Goal: Information Seeking & Learning: Learn about a topic

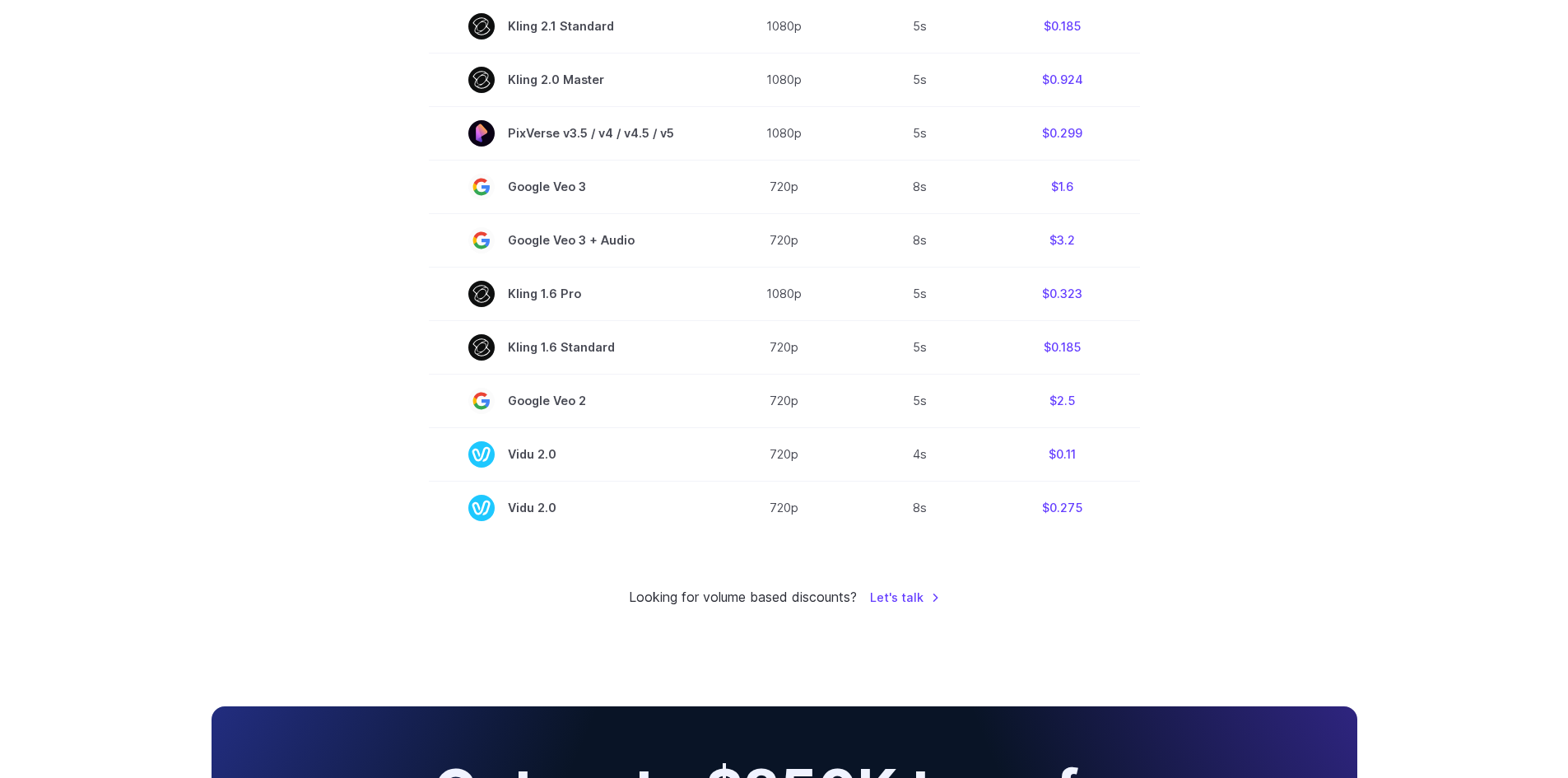
scroll to position [1318, 0]
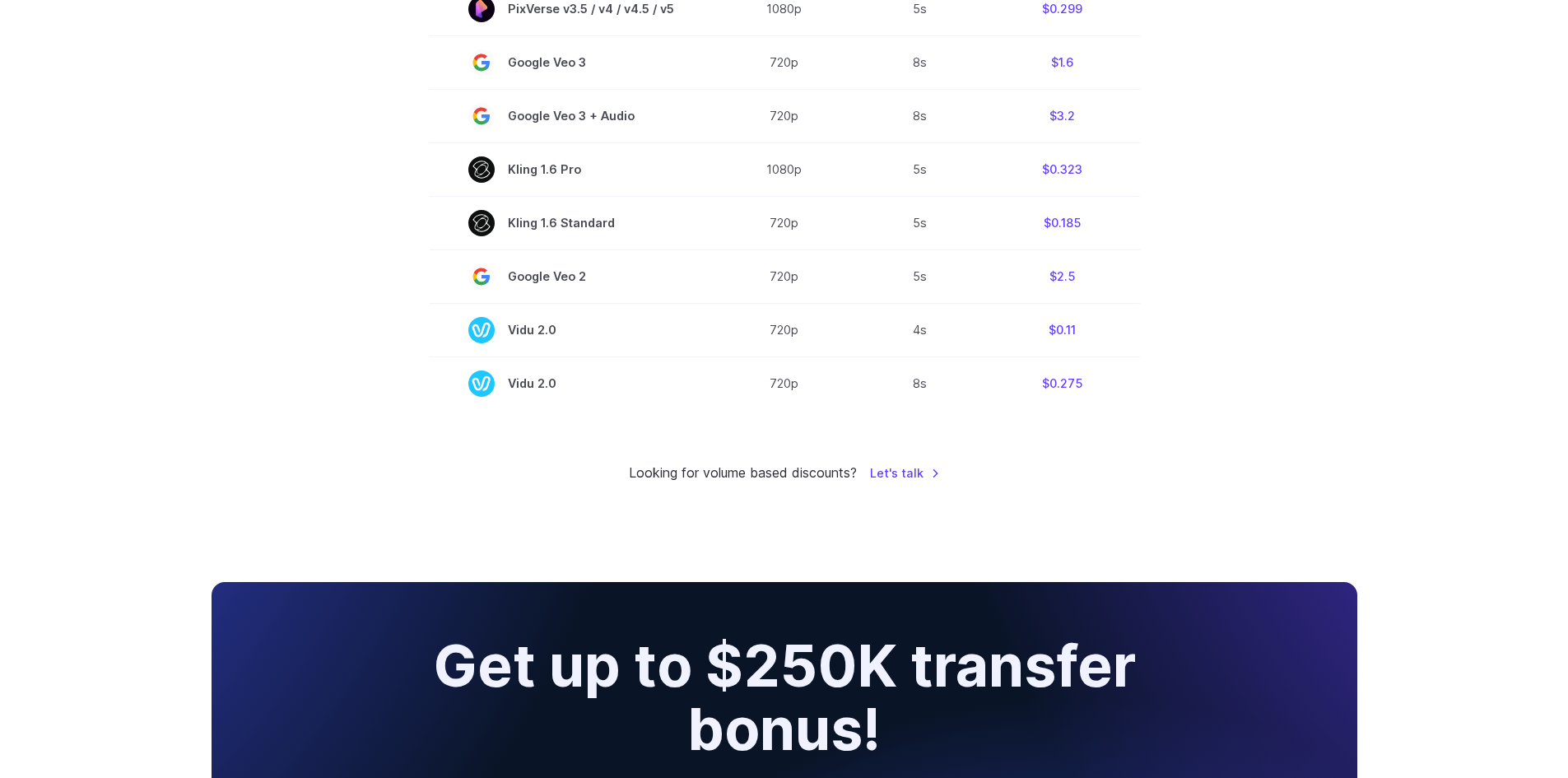
click at [1245, 471] on div "Looking for volume based discounts? Let's talk" at bounding box center [784, 473] width 1146 height 22
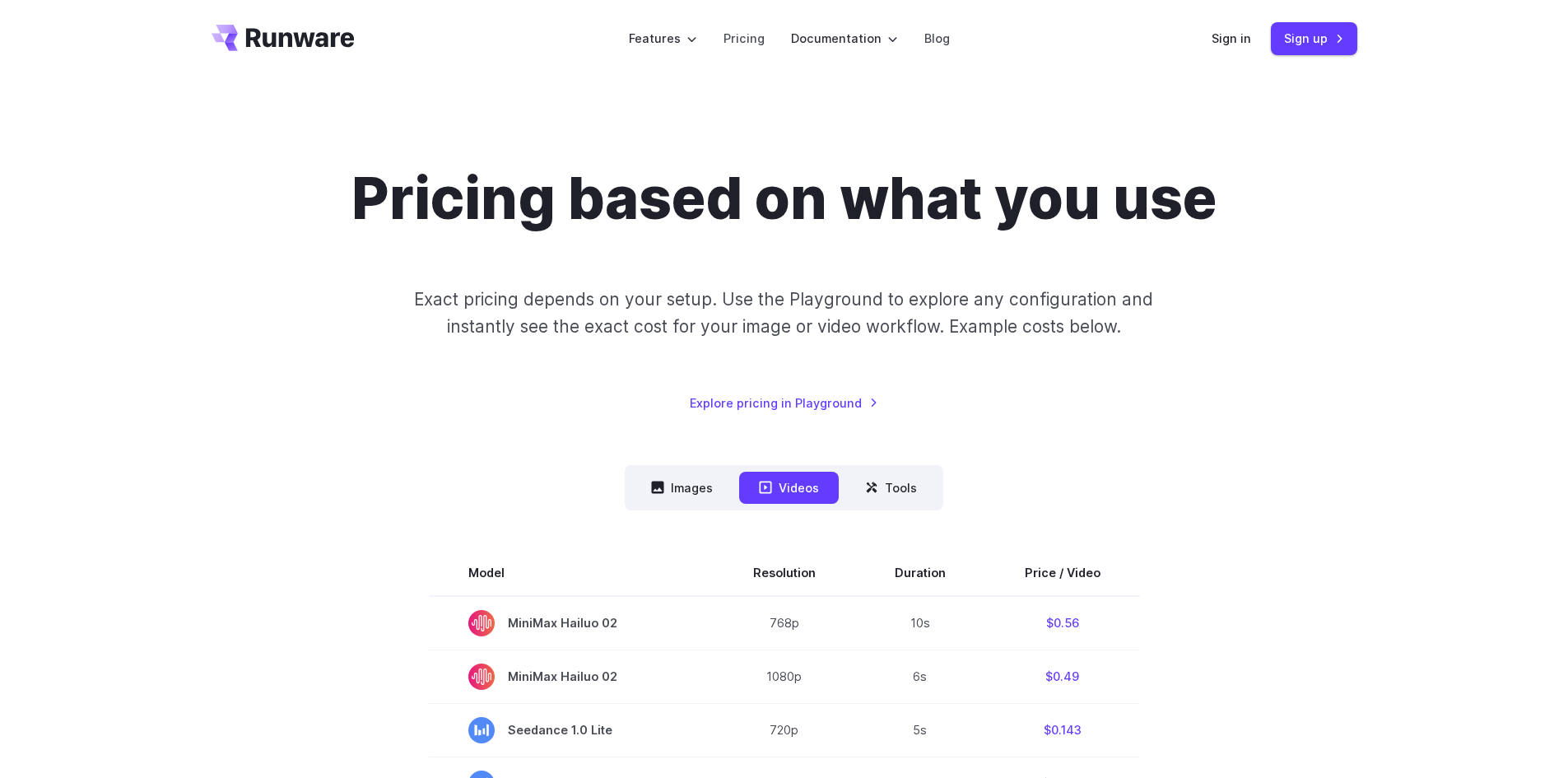
scroll to position [0, 0]
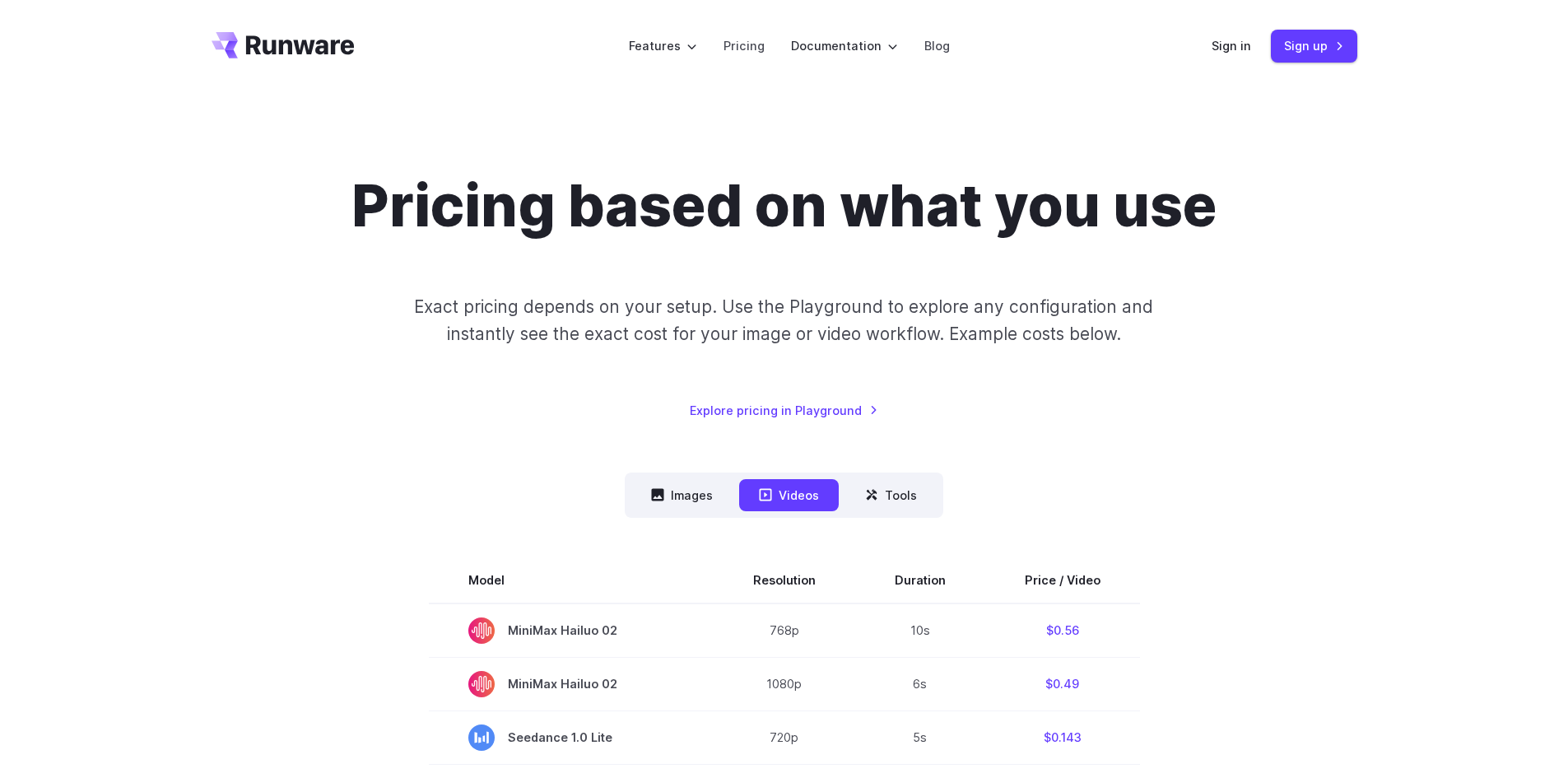
click at [279, 27] on header "Features Tasks Image generation Video generation Sonic Inference Engine™ Models…" at bounding box center [784, 46] width 1185 height 92
click at [355, 65] on header "Features Tasks Image generation Video generation Sonic Inference Engine™ Models…" at bounding box center [784, 46] width 1185 height 92
click at [332, 49] on icon "Go to /" at bounding box center [300, 44] width 108 height 19
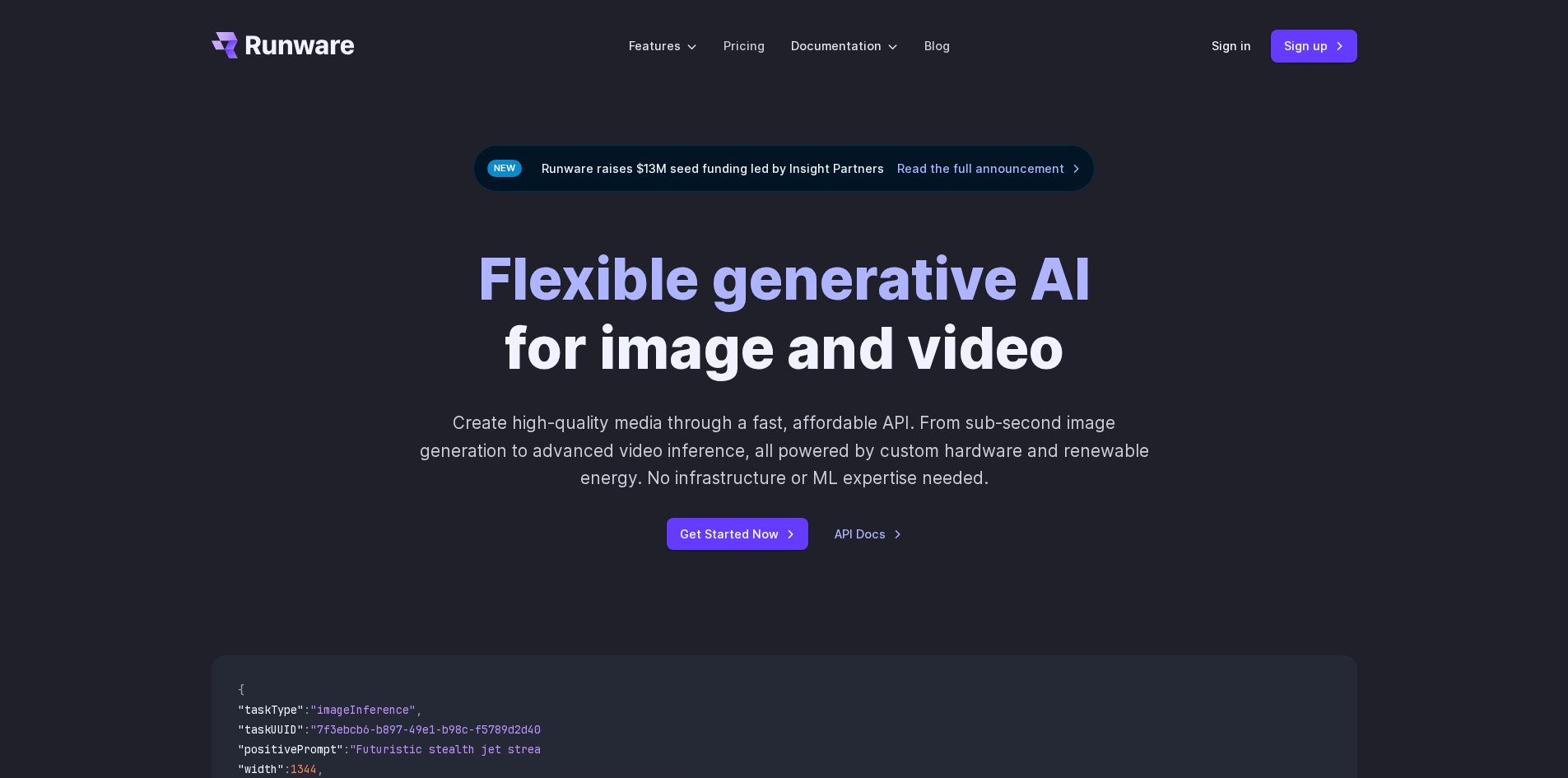
click at [245, 308] on div "Flexible generative AI for image and video Create high-quality media through a …" at bounding box center [784, 397] width 1146 height 306
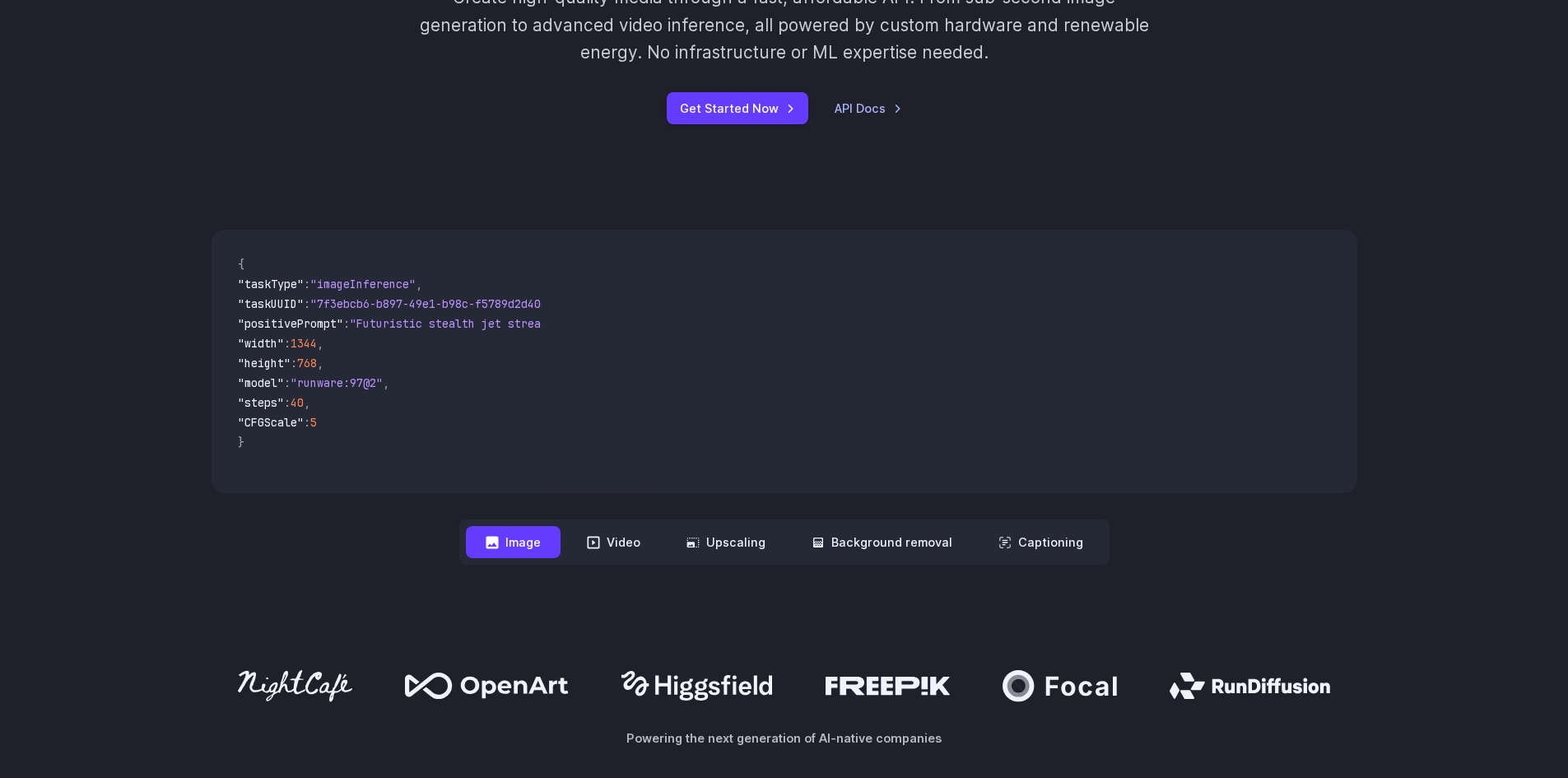
scroll to position [494, 0]
